Goal: Navigation & Orientation: Go to known website

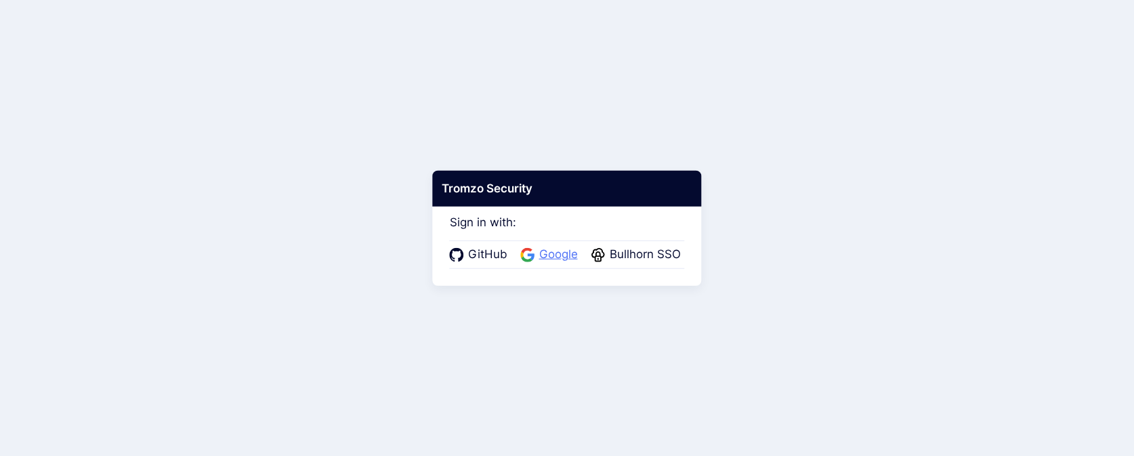
click at [536, 255] on span "Google" at bounding box center [558, 255] width 47 height 18
